Goal: Learn about a topic

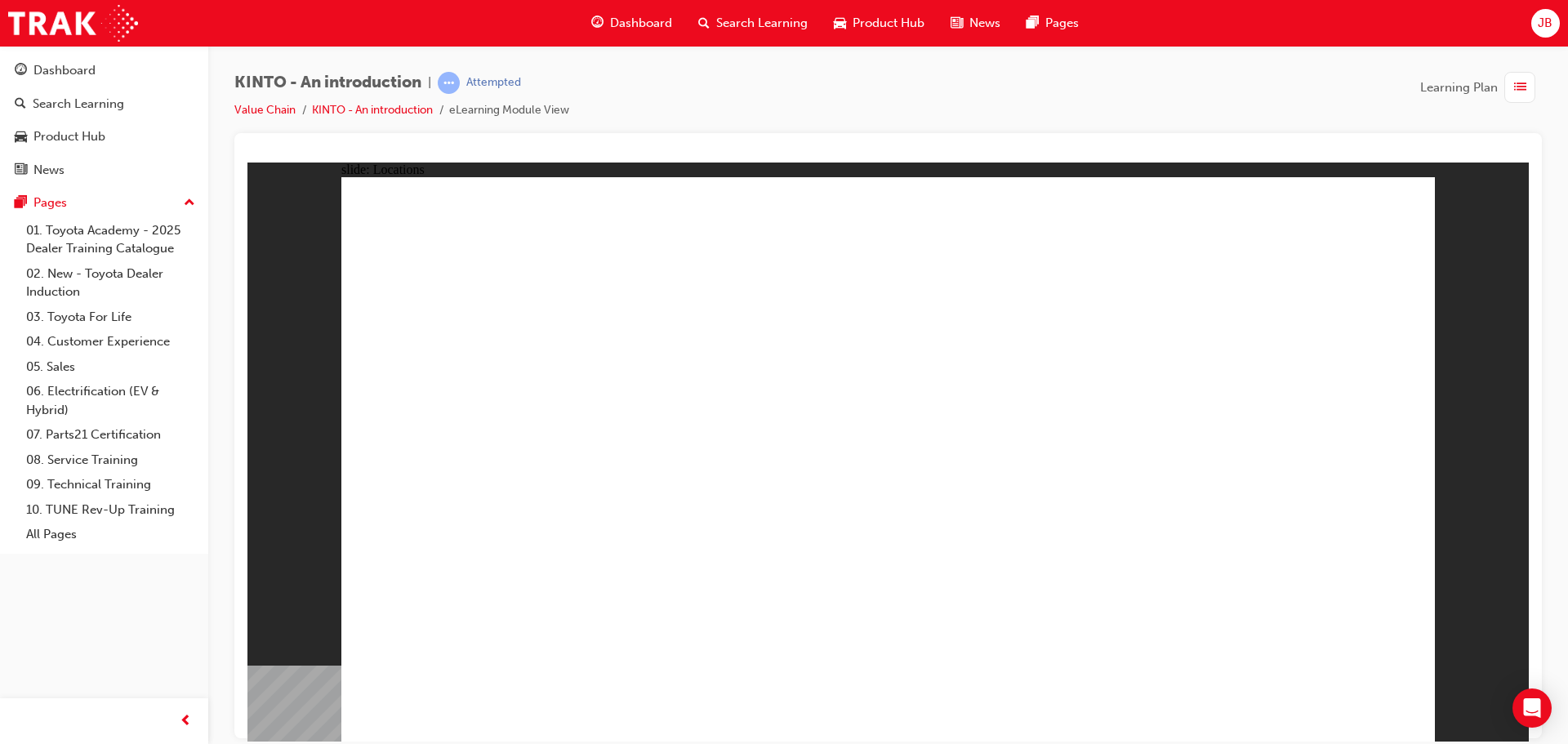
drag, startPoint x: 816, startPoint y: 463, endPoint x: 814, endPoint y: 494, distance: 31.1
drag, startPoint x: 817, startPoint y: 531, endPoint x: 824, endPoint y: 554, distance: 24.0
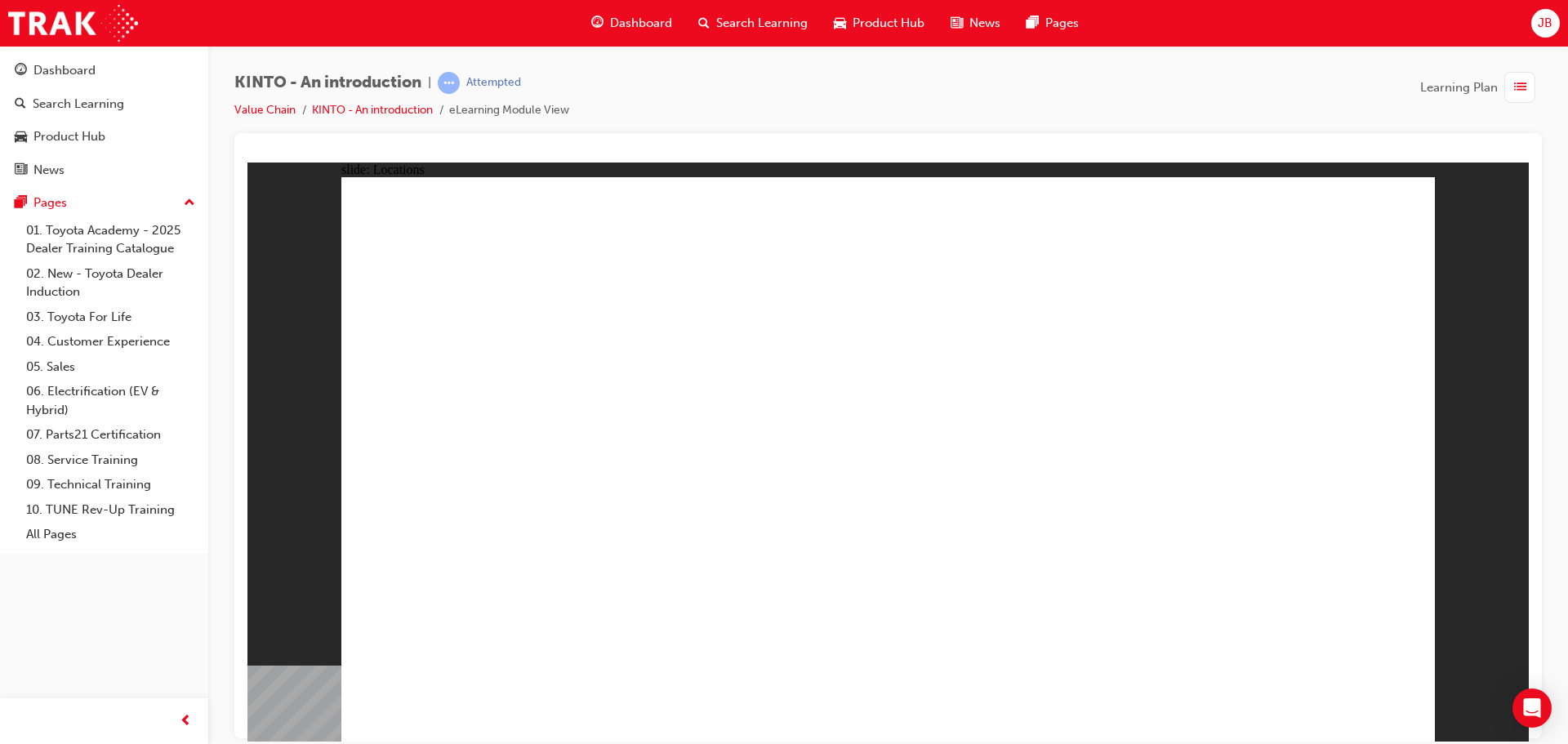
drag, startPoint x: 638, startPoint y: 345, endPoint x: 1182, endPoint y: 671, distance: 634.2
